Goal: Task Accomplishment & Management: Manage account settings

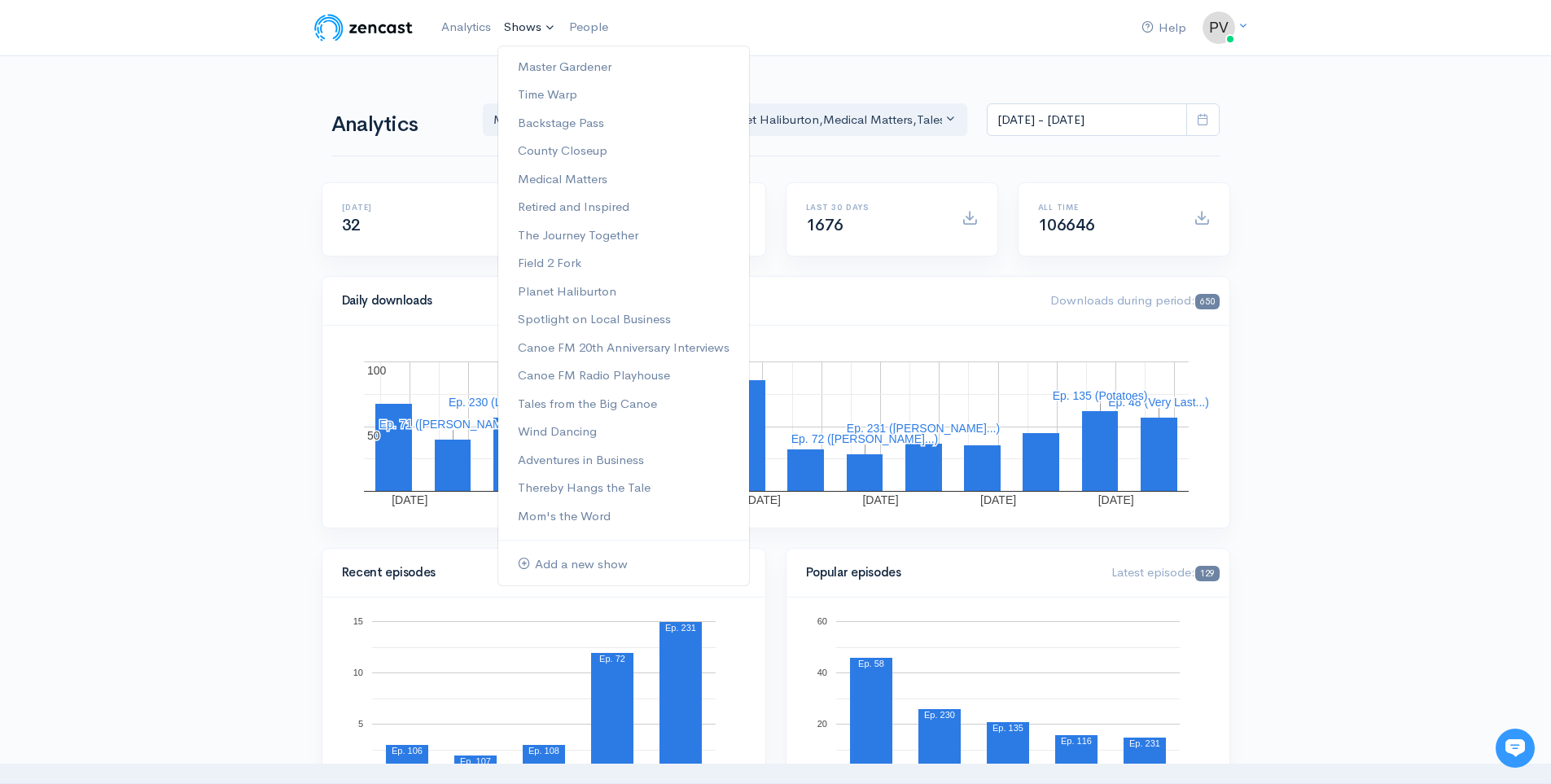
click at [543, 39] on link "Shows" at bounding box center [530, 27] width 65 height 35
click at [584, 147] on link "County Closeup" at bounding box center [624, 151] width 251 height 29
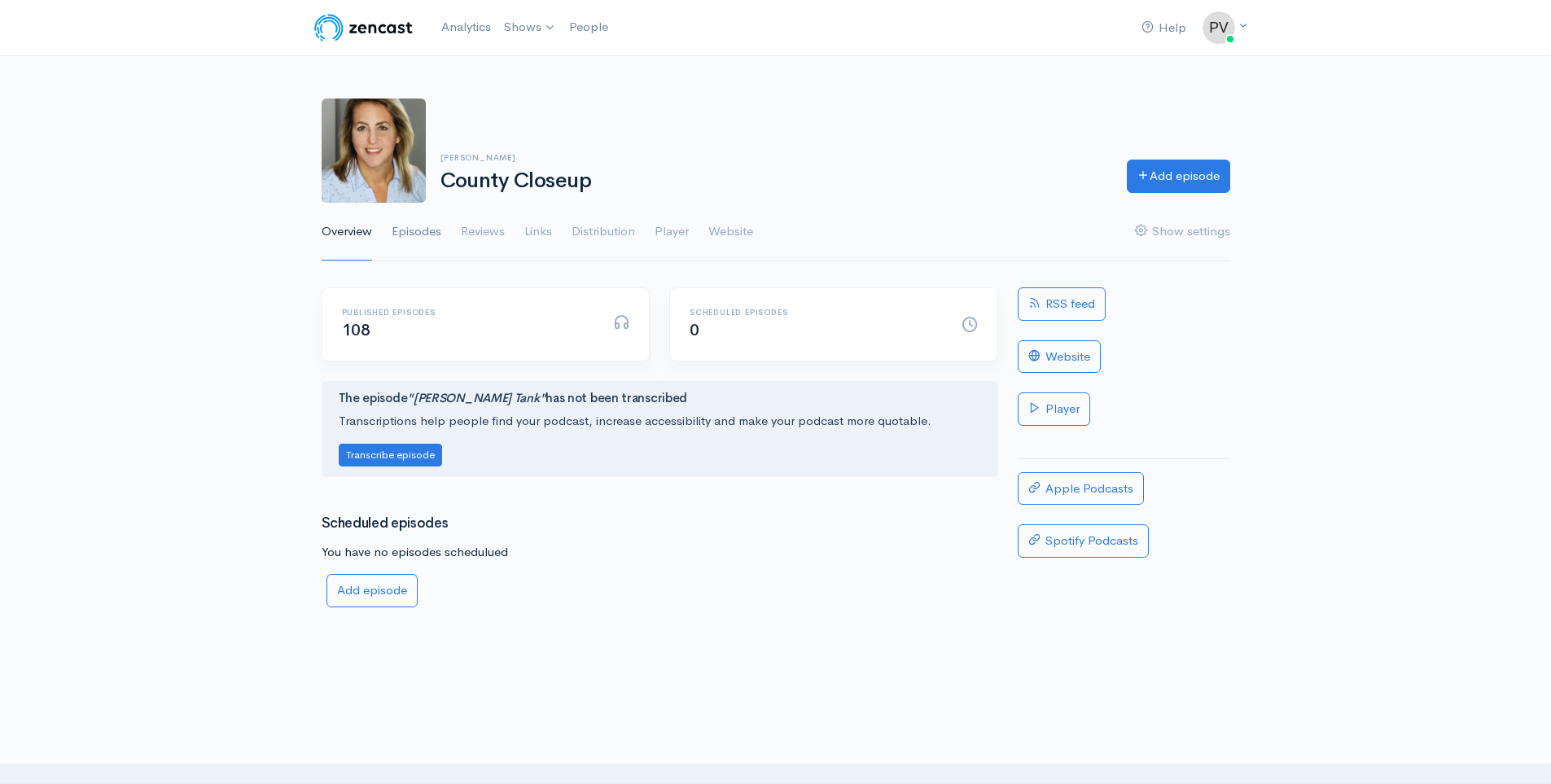
click at [434, 224] on link "Episodes" at bounding box center [417, 232] width 50 height 59
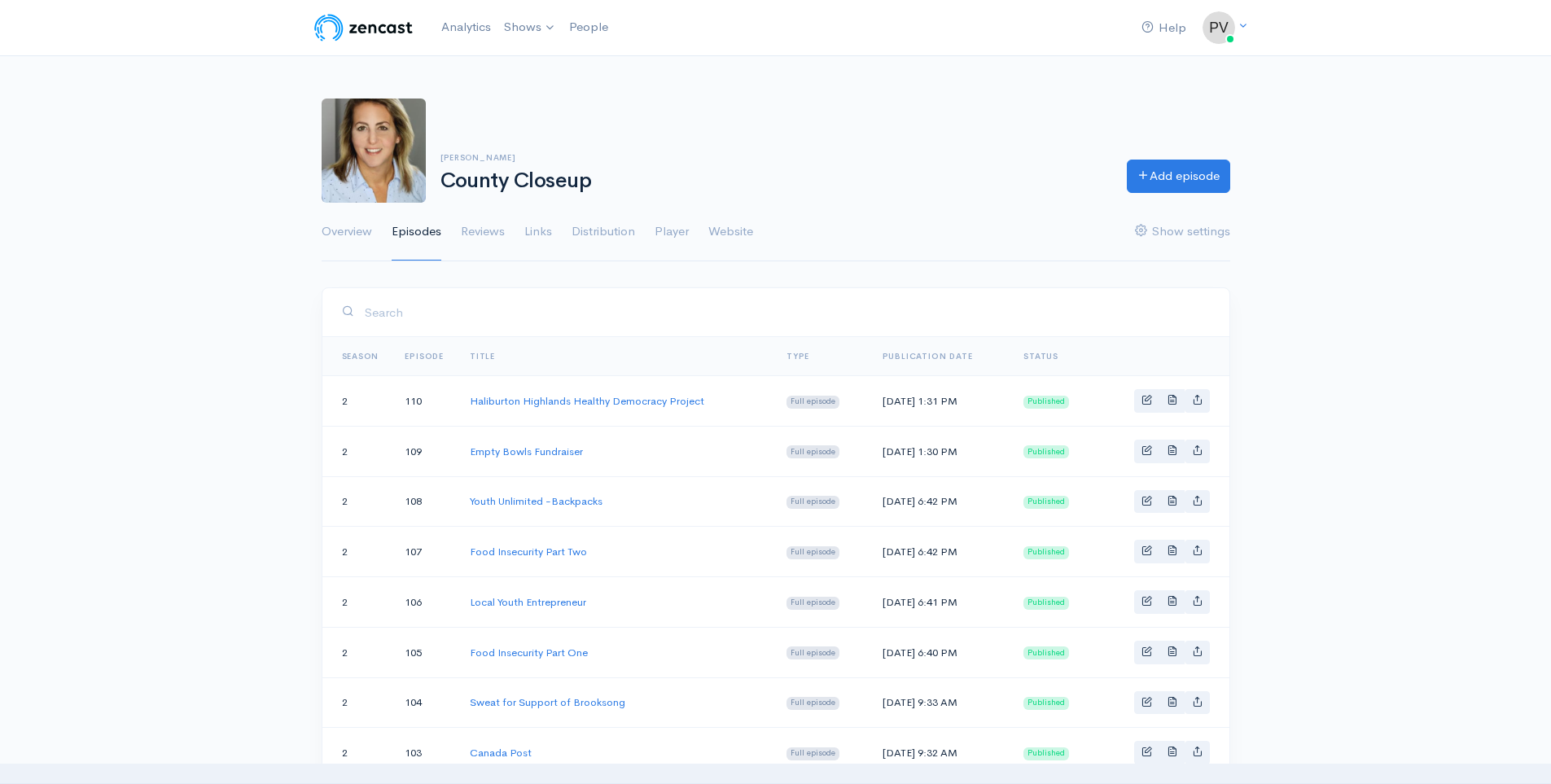
click at [593, 395] on link "Haliburton Highlands Healthy Democracy Project" at bounding box center [587, 401] width 234 height 14
